Goal: Task Accomplishment & Management: Use online tool/utility

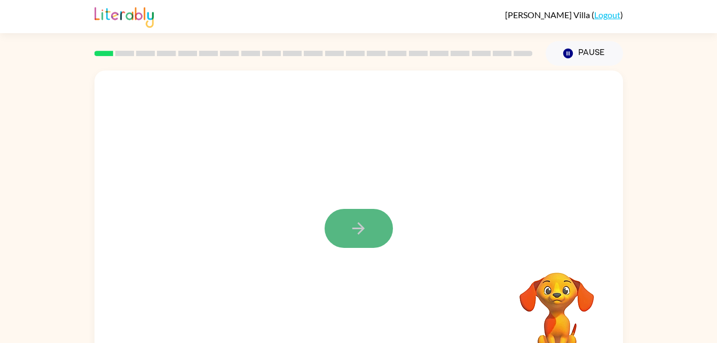
click at [379, 224] on button "button" at bounding box center [359, 228] width 68 height 39
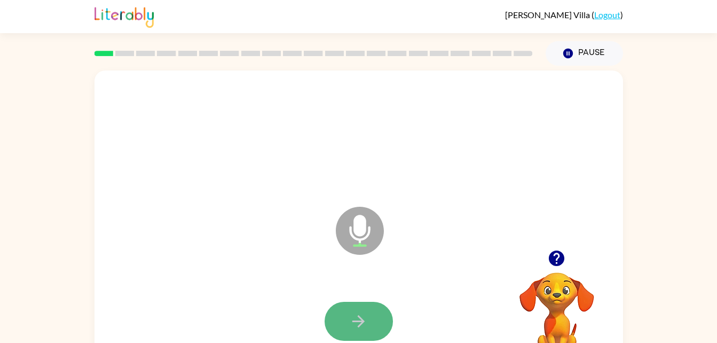
click at [379, 315] on button "button" at bounding box center [359, 321] width 68 height 39
click at [383, 313] on button "button" at bounding box center [359, 321] width 68 height 39
click at [362, 319] on icon "button" at bounding box center [358, 321] width 12 height 12
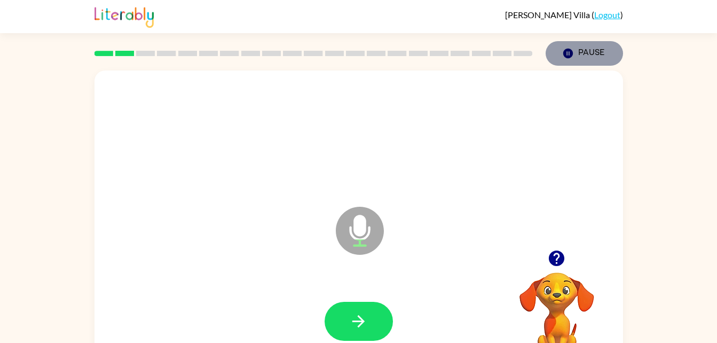
click at [564, 54] on icon "button" at bounding box center [568, 54] width 10 height 10
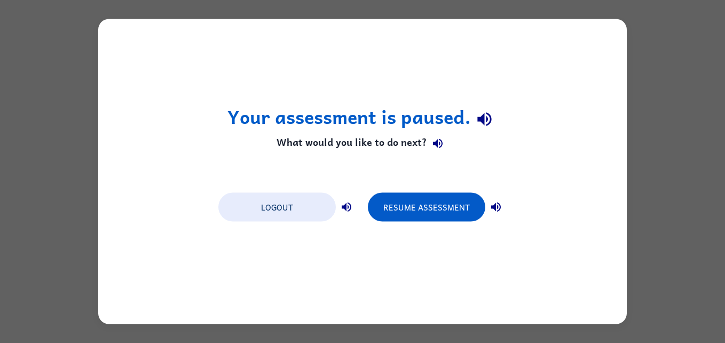
click at [717, 0] on html "Your assessment is paused. What would you like to do next? Logout Resume Assess…" at bounding box center [362, 0] width 725 height 0
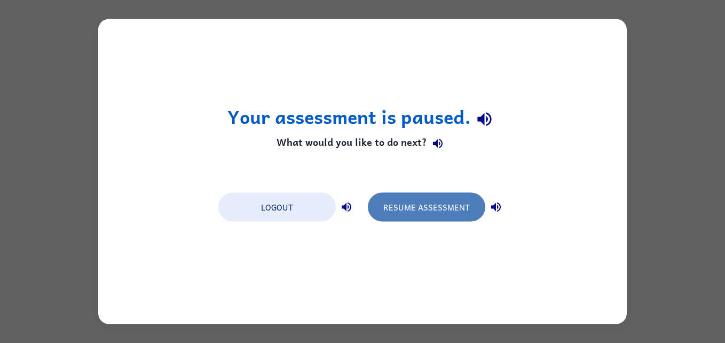
click at [466, 216] on button "Resume Assessment" at bounding box center [426, 207] width 117 height 29
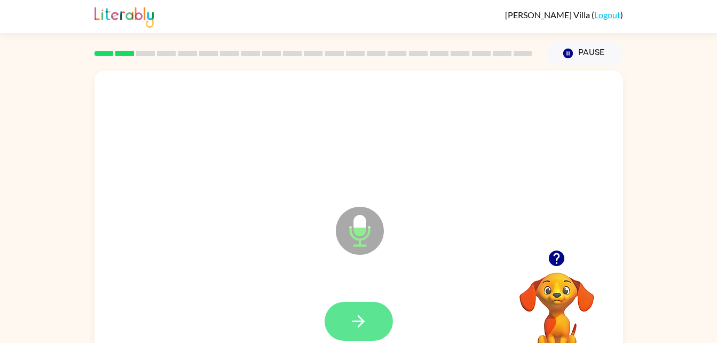
click at [336, 318] on button "button" at bounding box center [359, 321] width 68 height 39
click at [364, 328] on icon "button" at bounding box center [358, 321] width 19 height 19
drag, startPoint x: 364, startPoint y: 328, endPoint x: 343, endPoint y: 327, distance: 20.4
click at [343, 327] on button "button" at bounding box center [359, 321] width 68 height 39
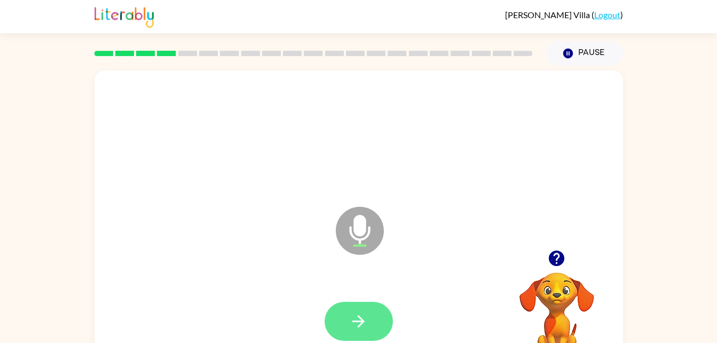
click at [371, 314] on button "button" at bounding box center [359, 321] width 68 height 39
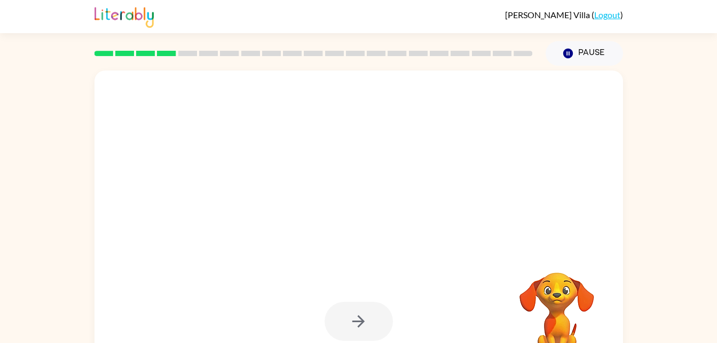
click at [363, 320] on div at bounding box center [359, 321] width 68 height 39
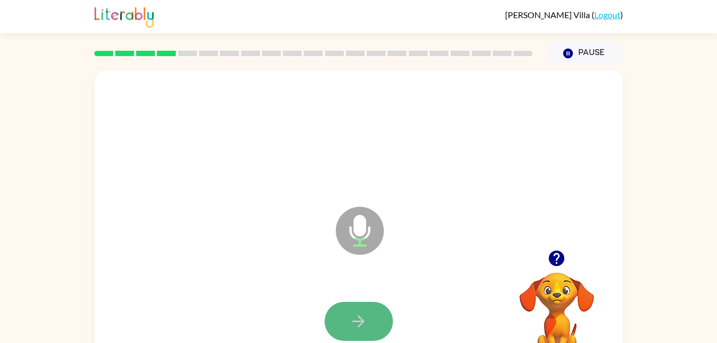
click at [345, 327] on button "button" at bounding box center [359, 321] width 68 height 39
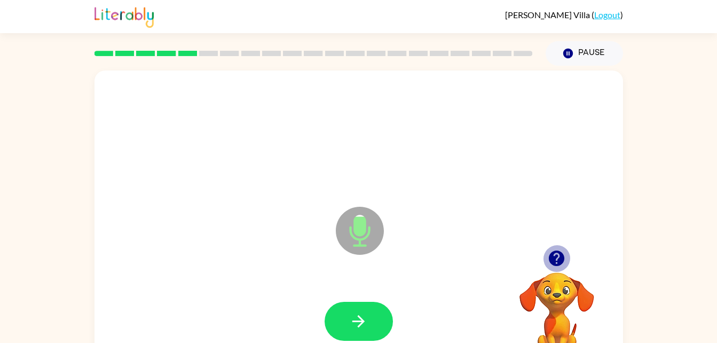
click at [551, 256] on icon "button" at bounding box center [556, 257] width 15 height 15
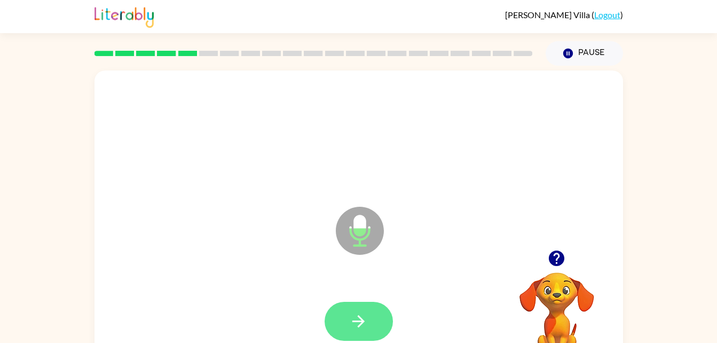
click at [382, 322] on button "button" at bounding box center [359, 321] width 68 height 39
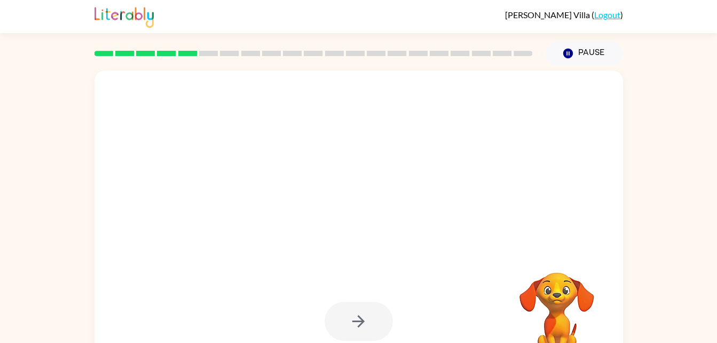
click at [382, 322] on div at bounding box center [359, 321] width 68 height 39
drag, startPoint x: 382, startPoint y: 322, endPoint x: 371, endPoint y: 329, distance: 13.5
click at [371, 329] on div at bounding box center [359, 321] width 68 height 39
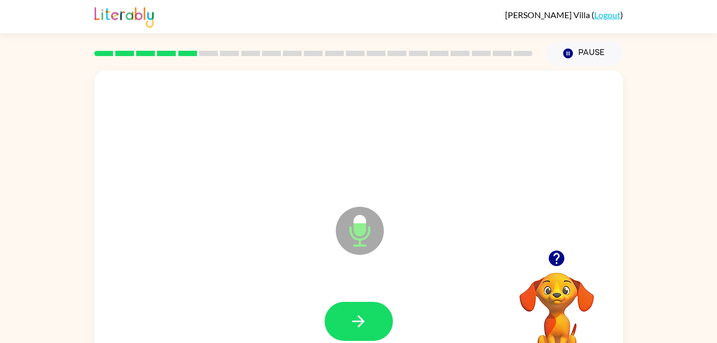
click at [371, 329] on button "button" at bounding box center [359, 321] width 68 height 39
click at [379, 299] on div at bounding box center [358, 322] width 507 height 88
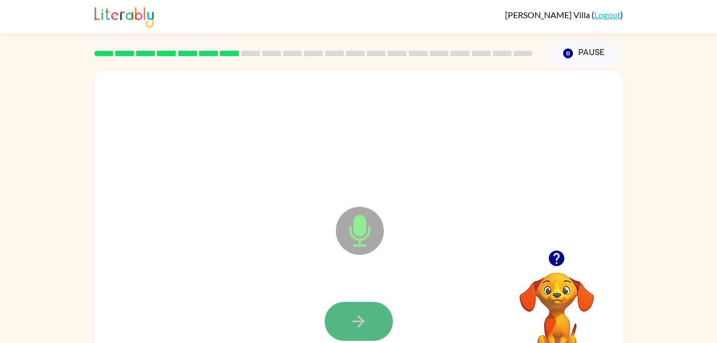
click at [355, 323] on icon "button" at bounding box center [358, 321] width 19 height 19
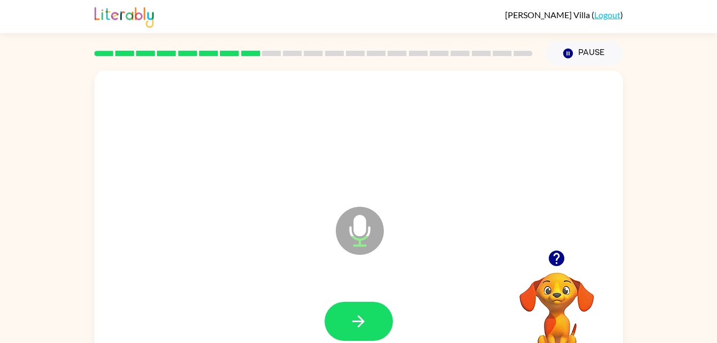
drag, startPoint x: 355, startPoint y: 323, endPoint x: 330, endPoint y: 329, distance: 26.3
click at [330, 329] on button "button" at bounding box center [359, 321] width 68 height 39
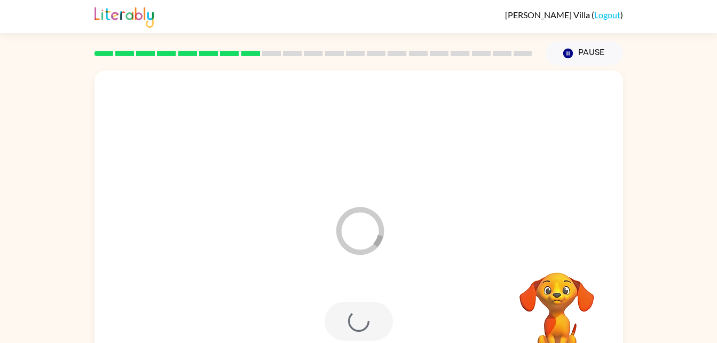
click at [330, 329] on div at bounding box center [359, 321] width 68 height 39
click at [230, 272] on div "Your browser must support playing .mp4 files to use Literably. Please try using…" at bounding box center [359, 222] width 529 height 305
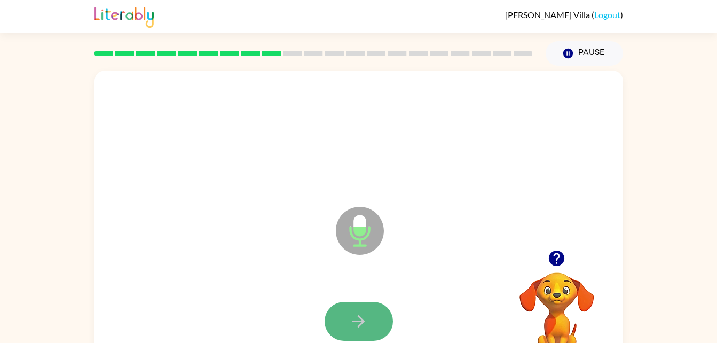
click at [349, 319] on button "button" at bounding box center [359, 321] width 68 height 39
click at [343, 317] on button "button" at bounding box center [359, 321] width 68 height 39
click at [338, 315] on button "button" at bounding box center [359, 321] width 68 height 39
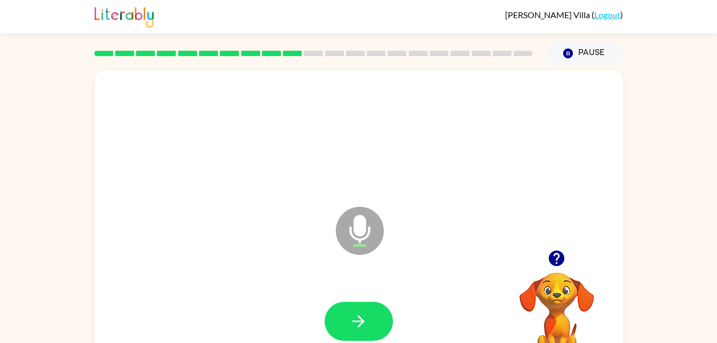
drag, startPoint x: 338, startPoint y: 315, endPoint x: 293, endPoint y: 318, distance: 45.0
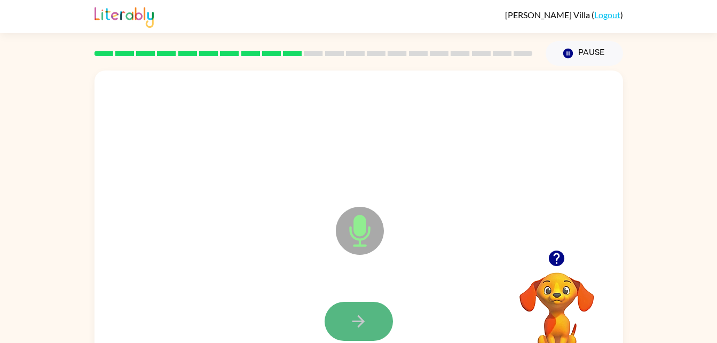
drag, startPoint x: 293, startPoint y: 318, endPoint x: 363, endPoint y: 318, distance: 70.0
click at [363, 318] on icon "button" at bounding box center [358, 321] width 19 height 19
click at [364, 334] on button "button" at bounding box center [359, 321] width 68 height 39
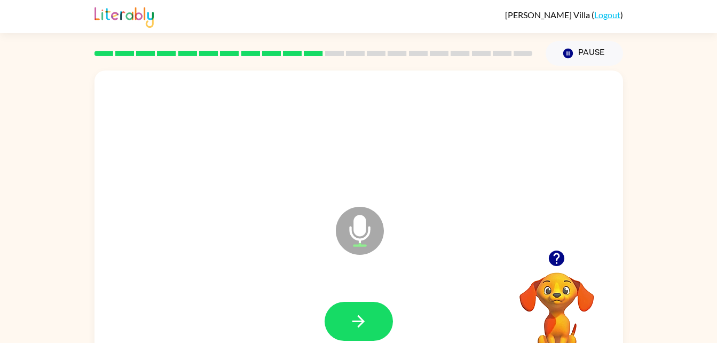
click at [364, 334] on button "button" at bounding box center [359, 321] width 68 height 39
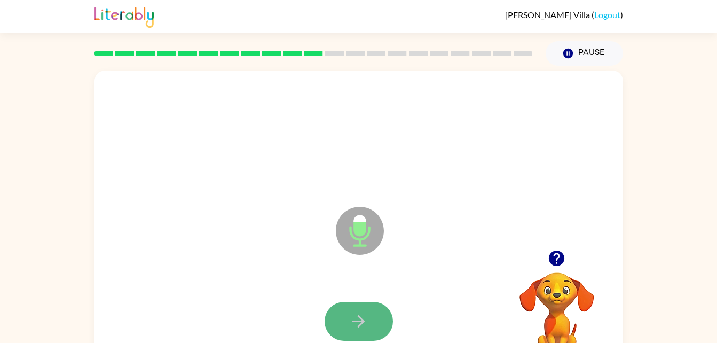
click at [349, 312] on icon "button" at bounding box center [358, 321] width 19 height 19
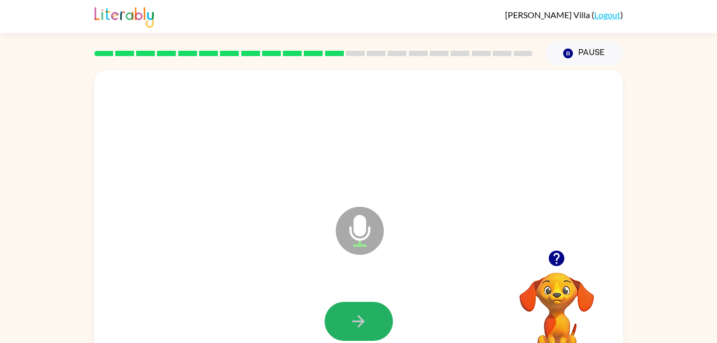
click at [349, 312] on icon "button" at bounding box center [358, 321] width 19 height 19
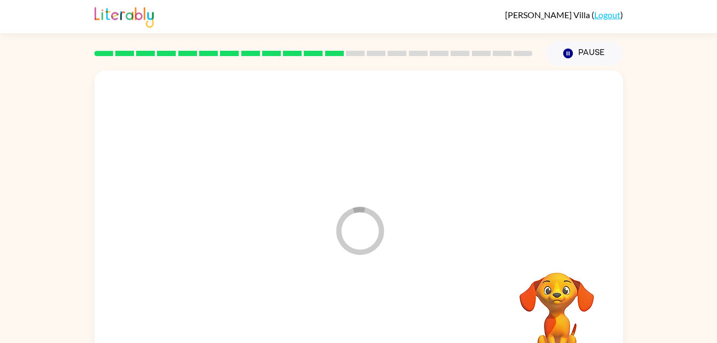
click at [349, 312] on div at bounding box center [358, 322] width 507 height 88
click at [349, 312] on div at bounding box center [359, 321] width 68 height 39
click at [512, 308] on video "Your browser must support playing .mp4 files to use Literably. Please try using…" at bounding box center [557, 309] width 107 height 107
click at [573, 302] on video "Your browser must support playing .mp4 files to use Literably. Please try using…" at bounding box center [557, 309] width 107 height 107
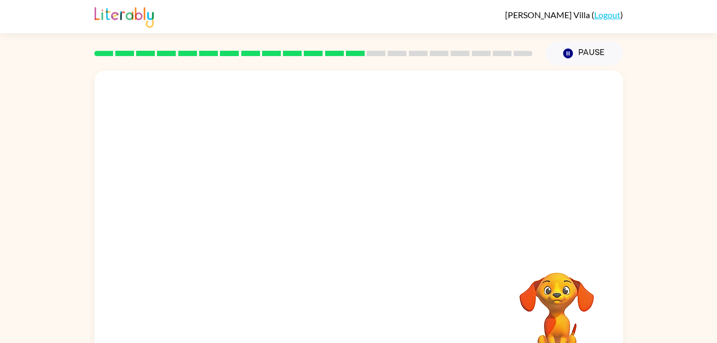
click at [347, 314] on div at bounding box center [358, 322] width 507 height 88
click at [404, 315] on div at bounding box center [358, 322] width 507 height 88
click at [333, 328] on div at bounding box center [358, 322] width 507 height 88
drag, startPoint x: 370, startPoint y: 331, endPoint x: 284, endPoint y: 326, distance: 86.1
click at [366, 329] on div at bounding box center [358, 322] width 507 height 88
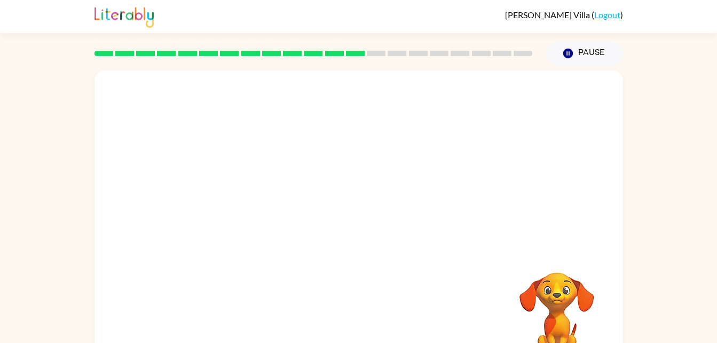
click at [283, 326] on div at bounding box center [358, 322] width 507 height 88
click at [584, 54] on button "Pause Pause" at bounding box center [584, 53] width 77 height 25
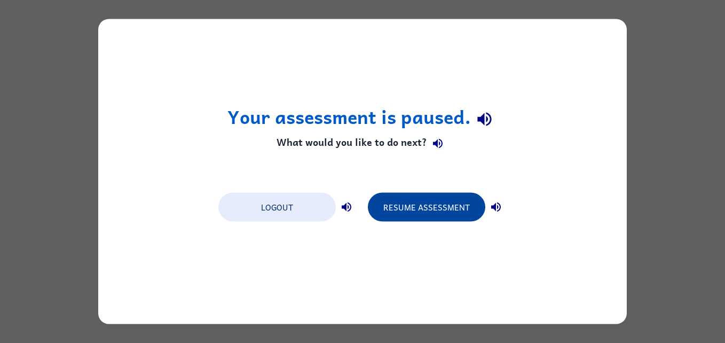
click at [444, 201] on button "Resume Assessment" at bounding box center [426, 207] width 117 height 29
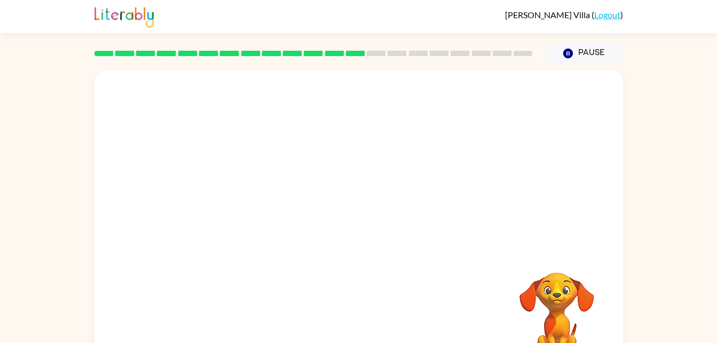
drag, startPoint x: 351, startPoint y: 216, endPoint x: 305, endPoint y: 210, distance: 46.9
drag, startPoint x: 305, startPoint y: 210, endPoint x: 199, endPoint y: 194, distance: 107.4
click at [199, 194] on div at bounding box center [333, 204] width 456 height 38
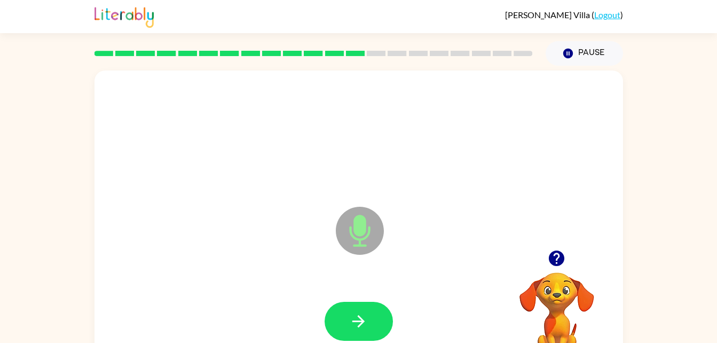
click at [367, 300] on div at bounding box center [358, 322] width 507 height 88
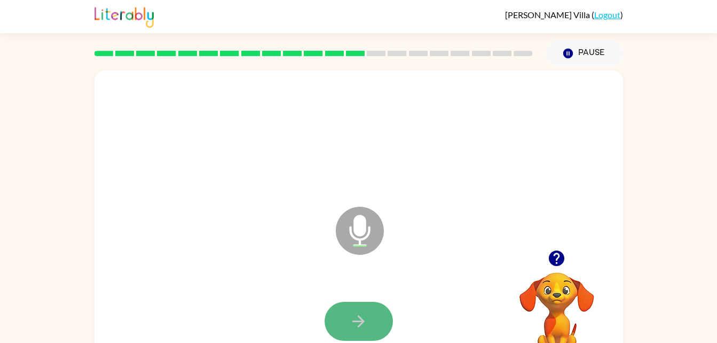
click at [356, 324] on icon "button" at bounding box center [358, 321] width 19 height 19
click at [353, 320] on icon "button" at bounding box center [358, 321] width 19 height 19
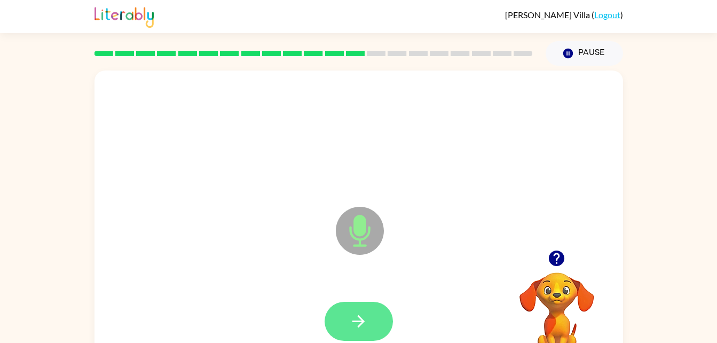
click at [360, 320] on icon "button" at bounding box center [358, 321] width 12 height 12
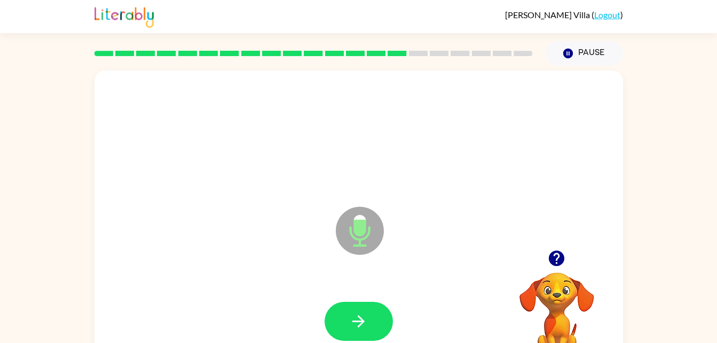
click at [360, 320] on icon "button" at bounding box center [358, 321] width 12 height 12
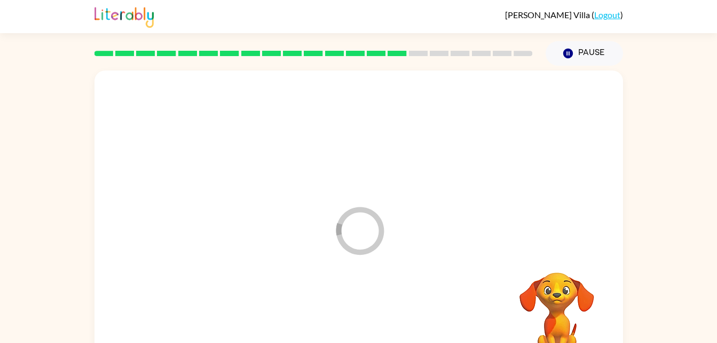
click at [360, 319] on div at bounding box center [358, 322] width 507 height 88
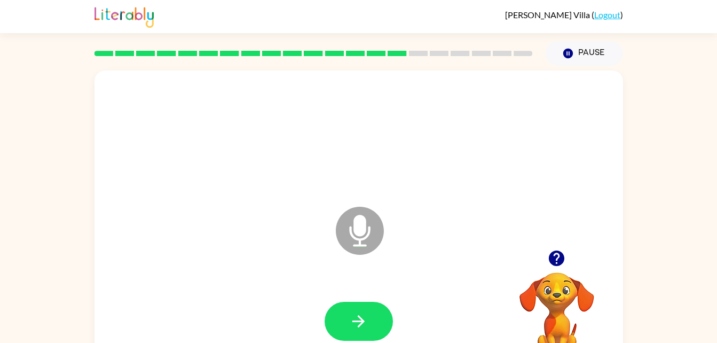
click at [360, 319] on icon "button" at bounding box center [358, 321] width 19 height 19
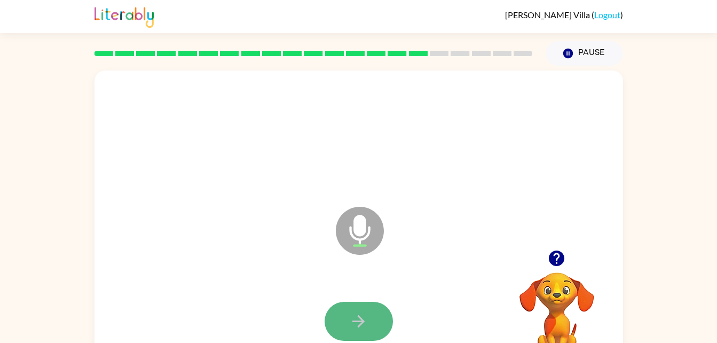
click at [359, 319] on icon "button" at bounding box center [358, 321] width 19 height 19
drag, startPoint x: 359, startPoint y: 319, endPoint x: 352, endPoint y: 312, distance: 9.4
click at [352, 312] on icon "button" at bounding box center [358, 321] width 19 height 19
click at [348, 328] on button "button" at bounding box center [359, 321] width 68 height 39
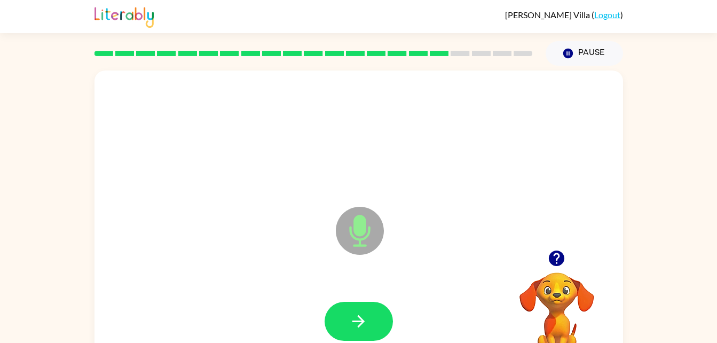
click at [359, 320] on icon "button" at bounding box center [358, 321] width 19 height 19
drag, startPoint x: 359, startPoint y: 320, endPoint x: 341, endPoint y: 311, distance: 19.6
click at [341, 311] on button "button" at bounding box center [359, 321] width 68 height 39
click at [356, 310] on button "button" at bounding box center [359, 321] width 68 height 39
drag, startPoint x: 356, startPoint y: 310, endPoint x: 346, endPoint y: 328, distance: 20.3
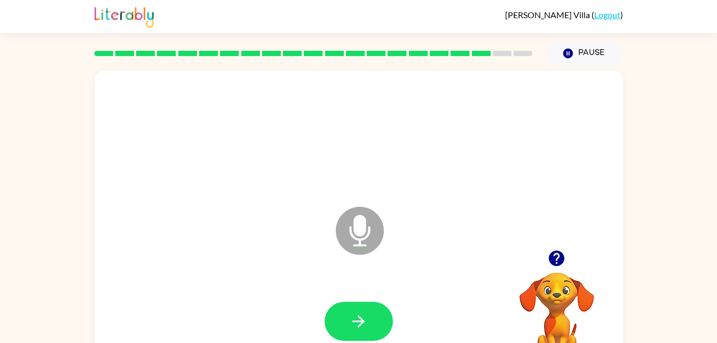
click at [346, 328] on button "button" at bounding box center [359, 321] width 68 height 39
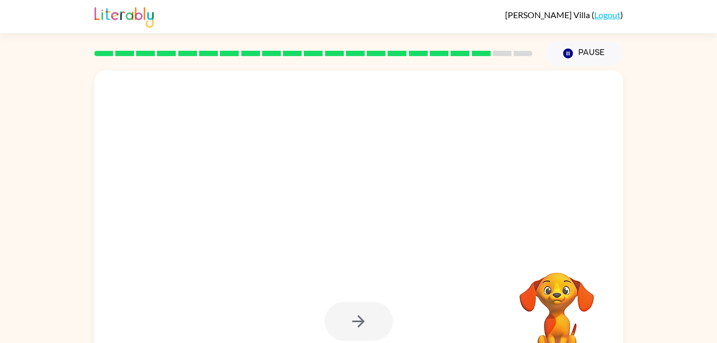
click at [356, 333] on div at bounding box center [359, 321] width 68 height 39
click at [357, 322] on div at bounding box center [359, 321] width 68 height 39
click at [355, 316] on div at bounding box center [359, 321] width 68 height 39
drag, startPoint x: 355, startPoint y: 316, endPoint x: 437, endPoint y: 277, distance: 91.2
click at [374, 309] on div at bounding box center [359, 321] width 68 height 39
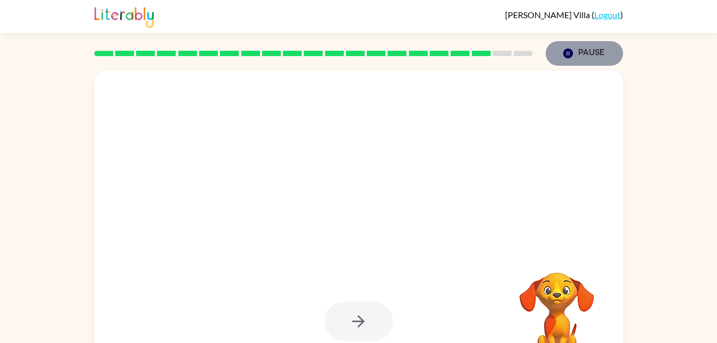
click at [584, 52] on button "Pause Pause" at bounding box center [584, 53] width 77 height 25
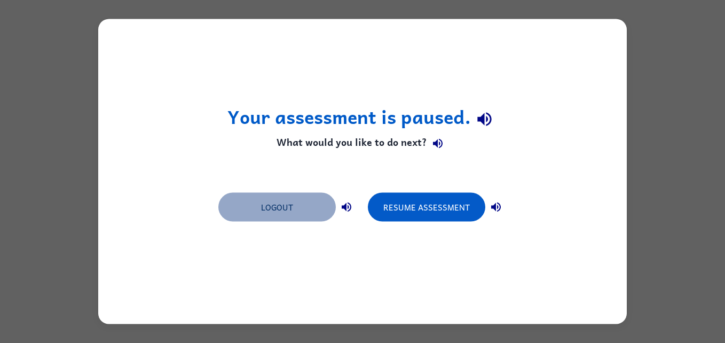
click at [320, 208] on button "Logout" at bounding box center [276, 207] width 117 height 29
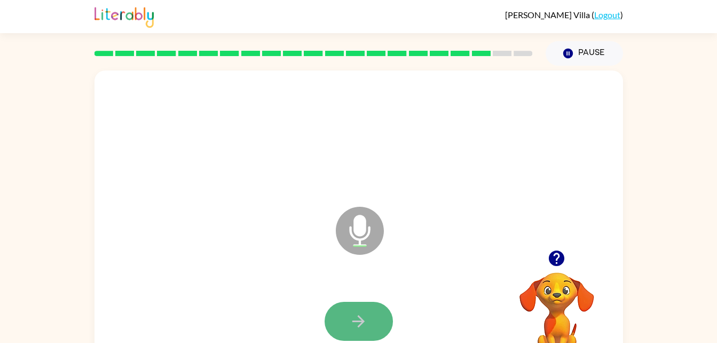
click at [363, 326] on icon "button" at bounding box center [358, 321] width 19 height 19
drag, startPoint x: 363, startPoint y: 326, endPoint x: 347, endPoint y: 317, distance: 18.9
click at [347, 317] on button "button" at bounding box center [359, 321] width 68 height 39
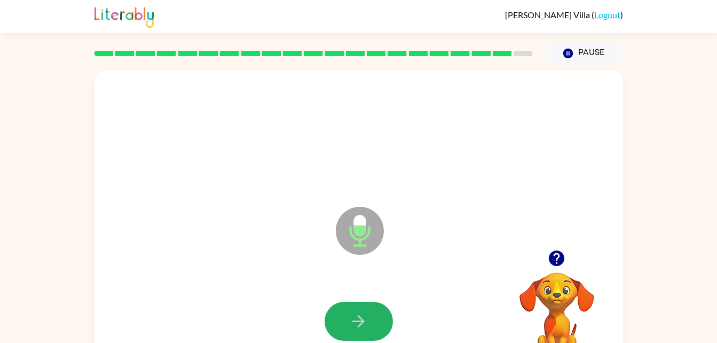
click at [347, 317] on button "button" at bounding box center [359, 321] width 68 height 39
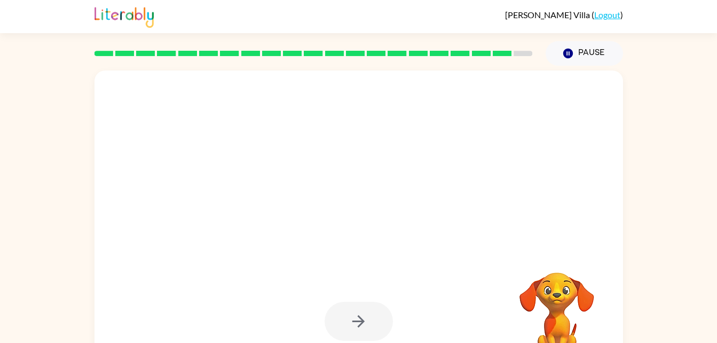
click at [347, 317] on div at bounding box center [359, 321] width 68 height 39
click at [171, 299] on div at bounding box center [358, 322] width 507 height 88
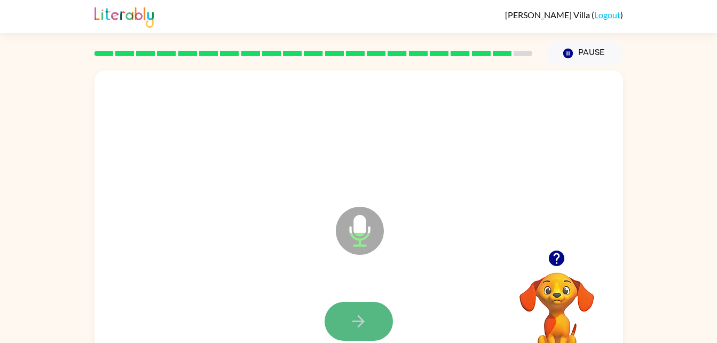
click at [366, 334] on button "button" at bounding box center [359, 321] width 68 height 39
